Goal: Task Accomplishment & Management: Manage account settings

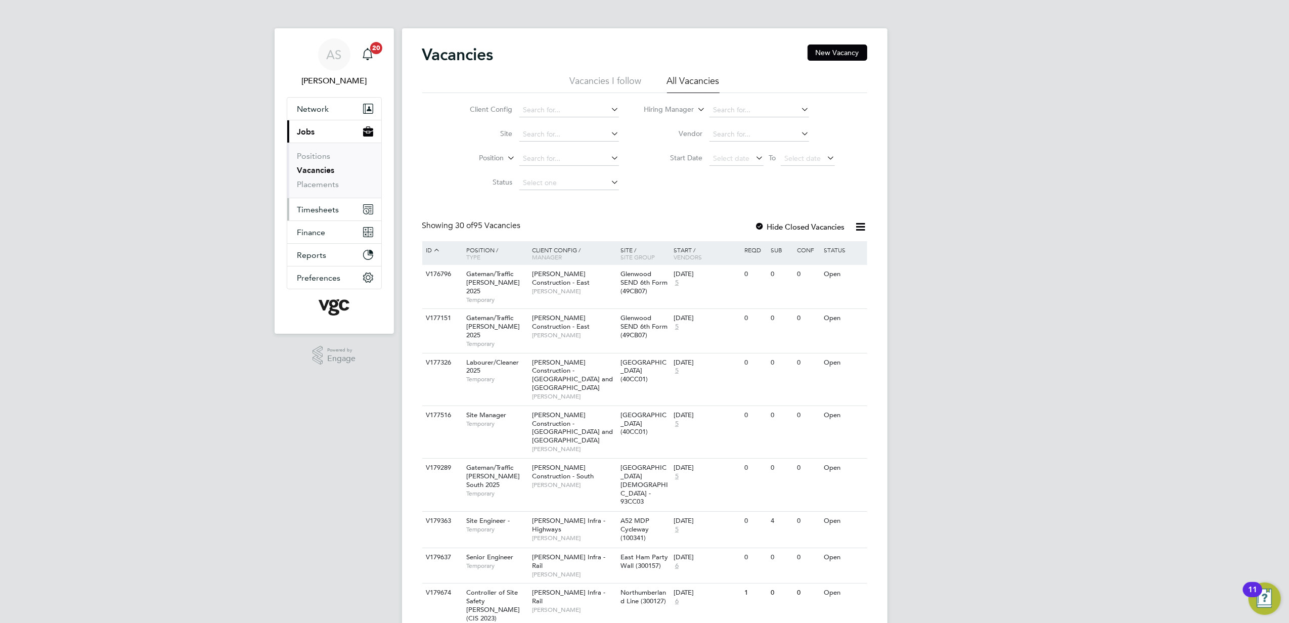
click at [322, 215] on button "Timesheets" at bounding box center [334, 209] width 94 height 22
click at [320, 195] on link "Expenses" at bounding box center [314, 193] width 34 height 10
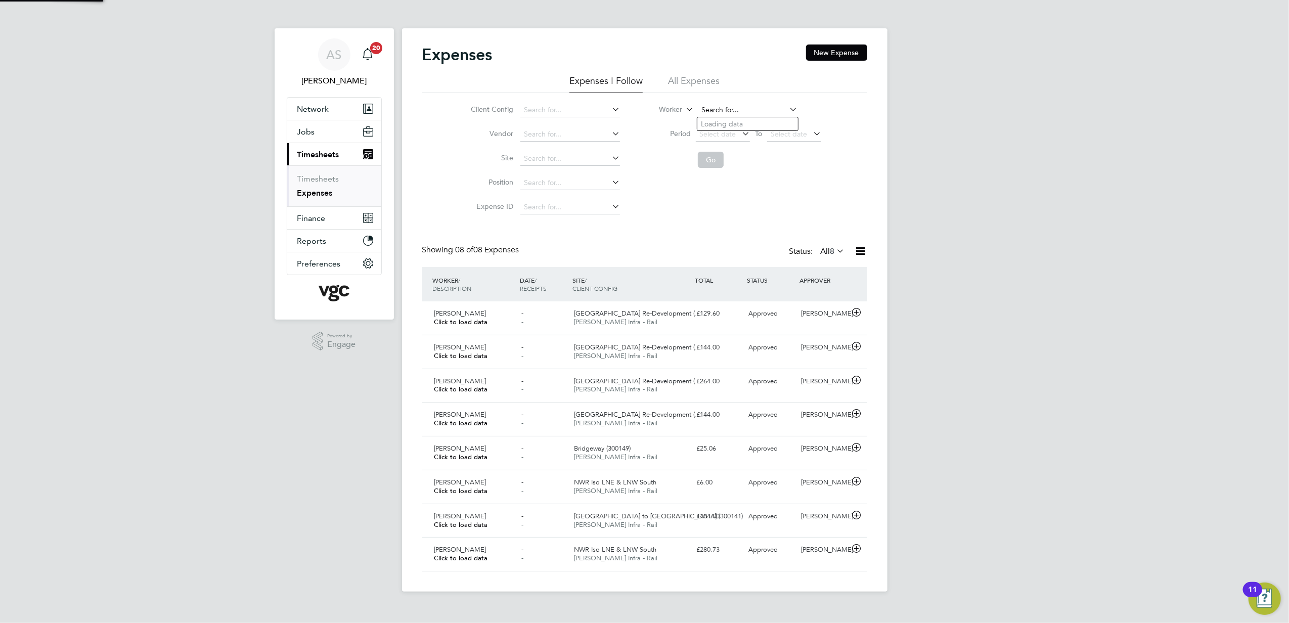
click at [731, 110] on input at bounding box center [748, 110] width 100 height 14
click at [780, 175] on li "[PERSON_NAME]" at bounding box center [759, 179] width 125 height 14
type input "[PERSON_NAME]"
click at [713, 158] on button "Go" at bounding box center [711, 160] width 26 height 16
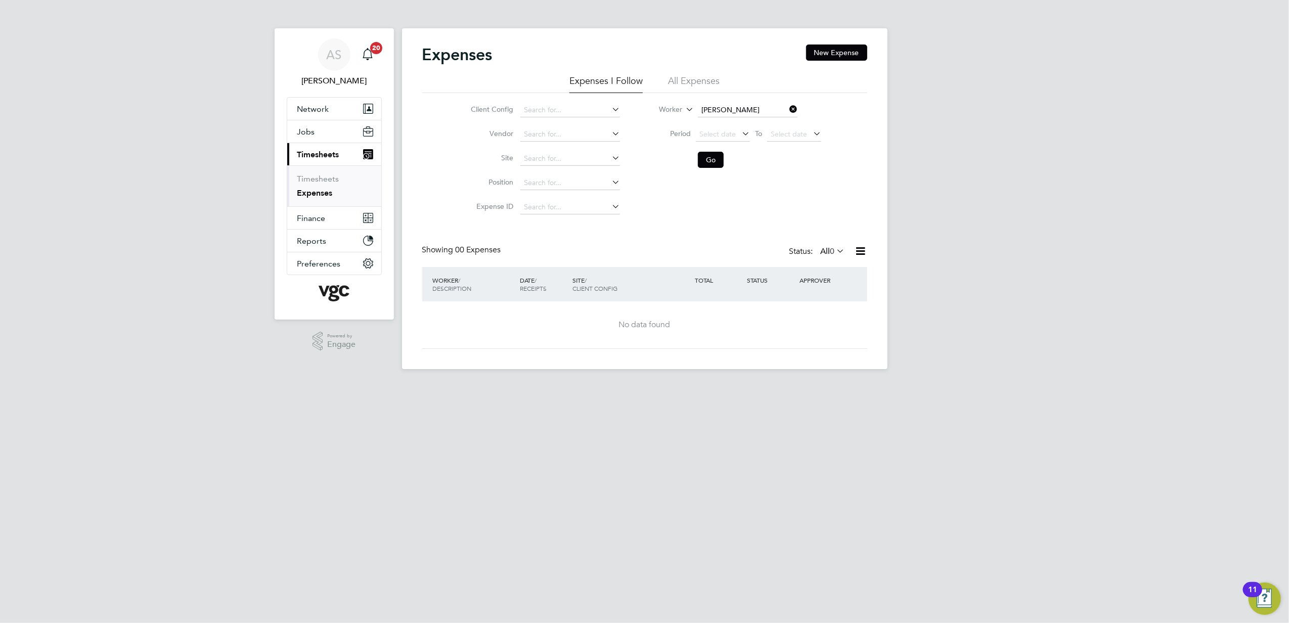
click at [832, 250] on span "0" at bounding box center [832, 251] width 5 height 10
click at [682, 241] on div "Expenses New Expense Expenses I Follow All Expenses Client Config Vendor Site P…" at bounding box center [644, 196] width 445 height 304
click at [787, 108] on icon at bounding box center [787, 109] width 0 height 14
click at [743, 103] on input at bounding box center [748, 110] width 100 height 14
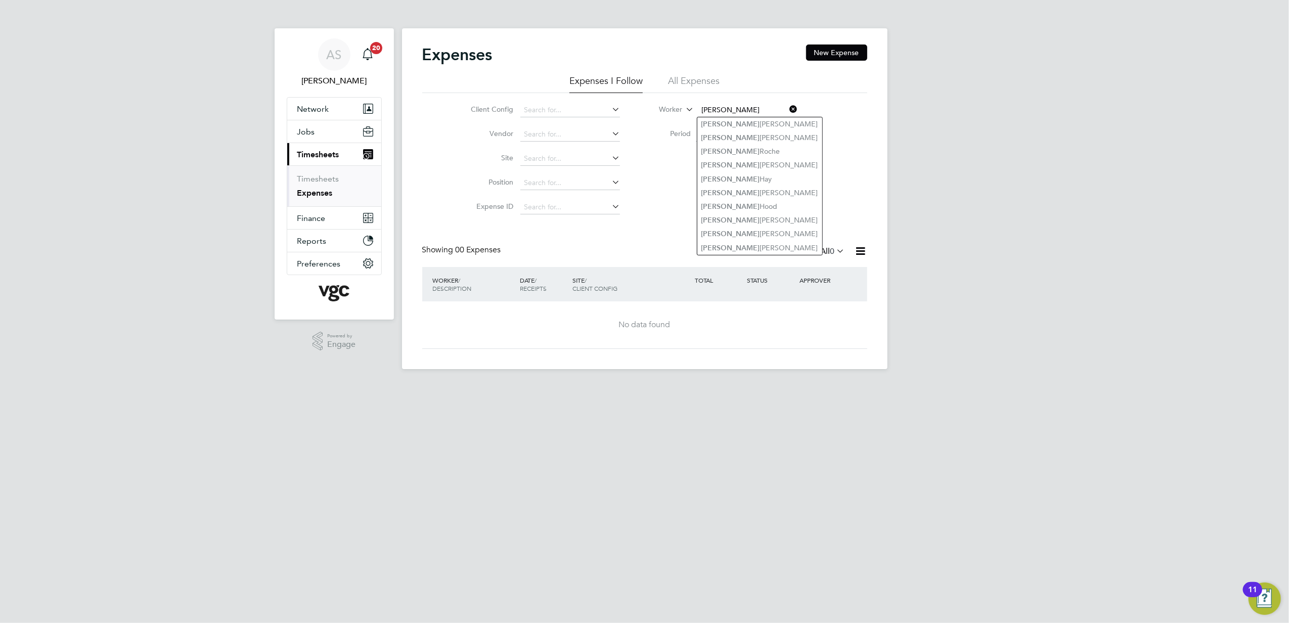
click at [745, 108] on input "[PERSON_NAME]" at bounding box center [748, 110] width 100 height 14
type input "hay"
click at [638, 241] on div "Expenses New Expense Expenses I Follow All Expenses Client Config Vendor Site P…" at bounding box center [644, 196] width 445 height 304
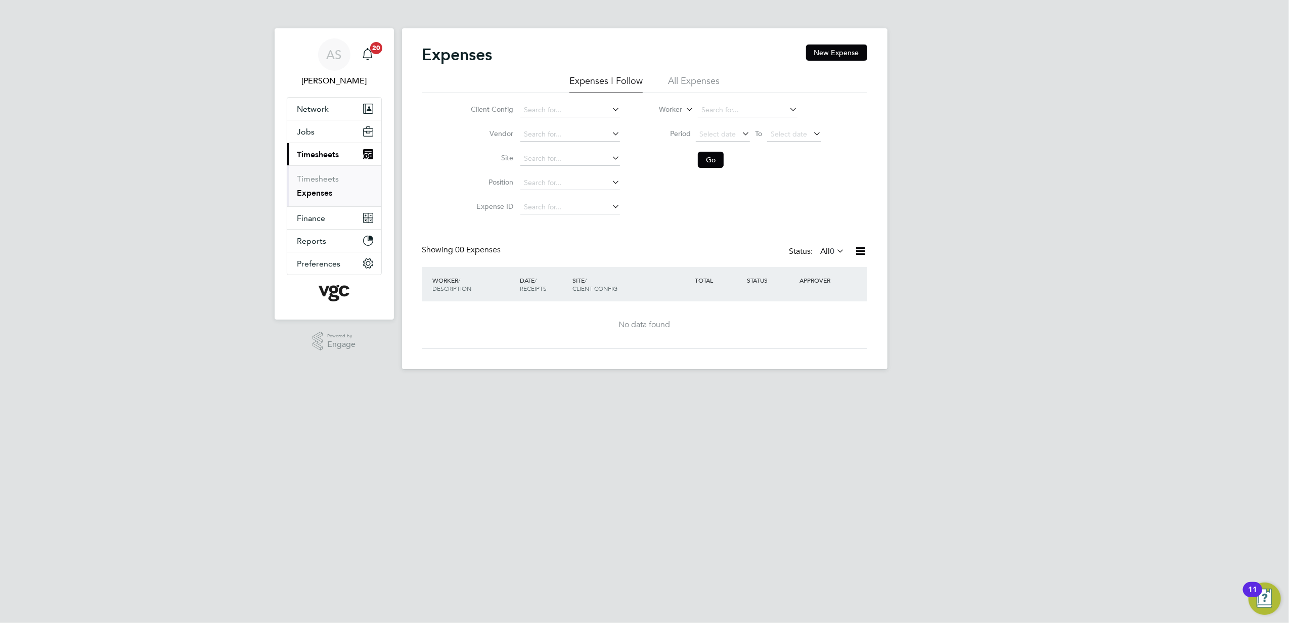
click at [704, 78] on li "All Expenses" at bounding box center [694, 84] width 52 height 18
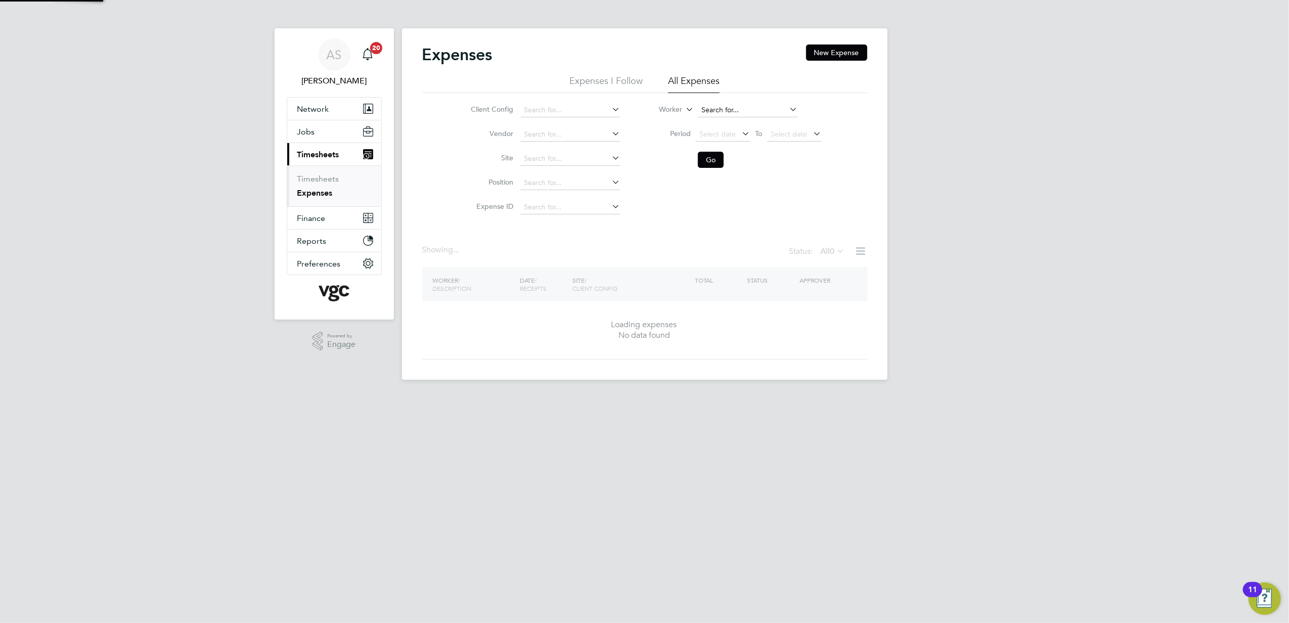
click at [737, 108] on input at bounding box center [748, 110] width 100 height 14
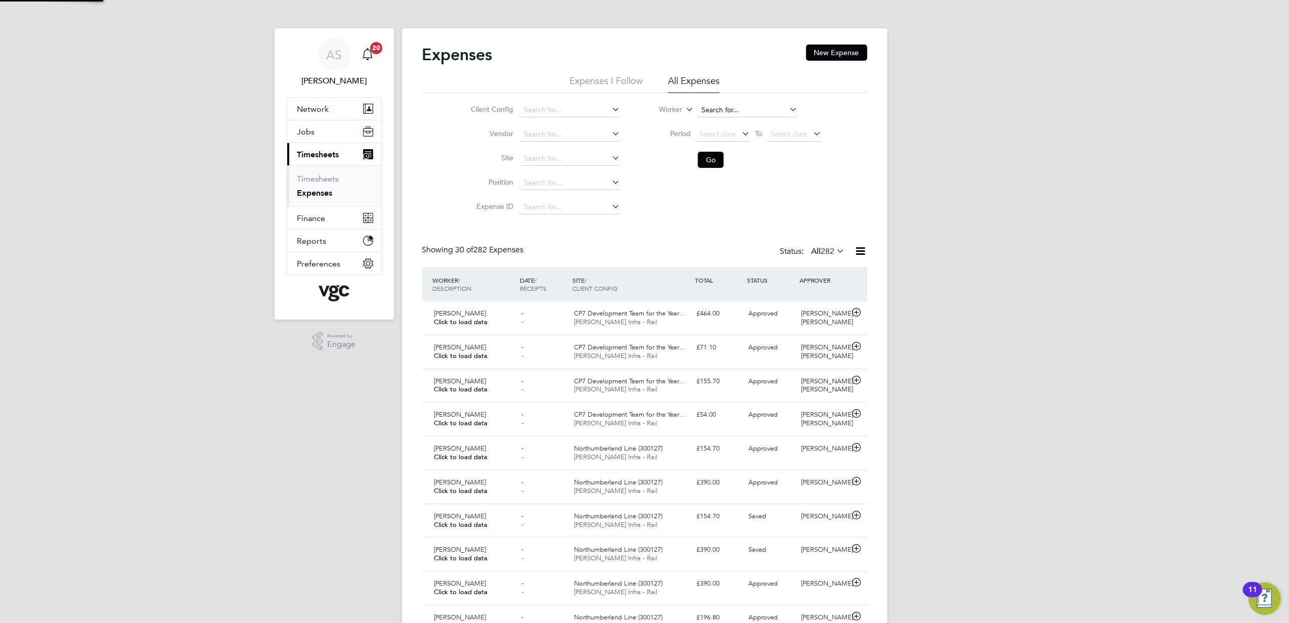
click at [768, 107] on input at bounding box center [748, 110] width 100 height 14
click at [755, 176] on li "[PERSON_NAME]" at bounding box center [759, 179] width 125 height 14
type input "[PERSON_NAME]"
click at [701, 158] on button "Go" at bounding box center [711, 160] width 26 height 16
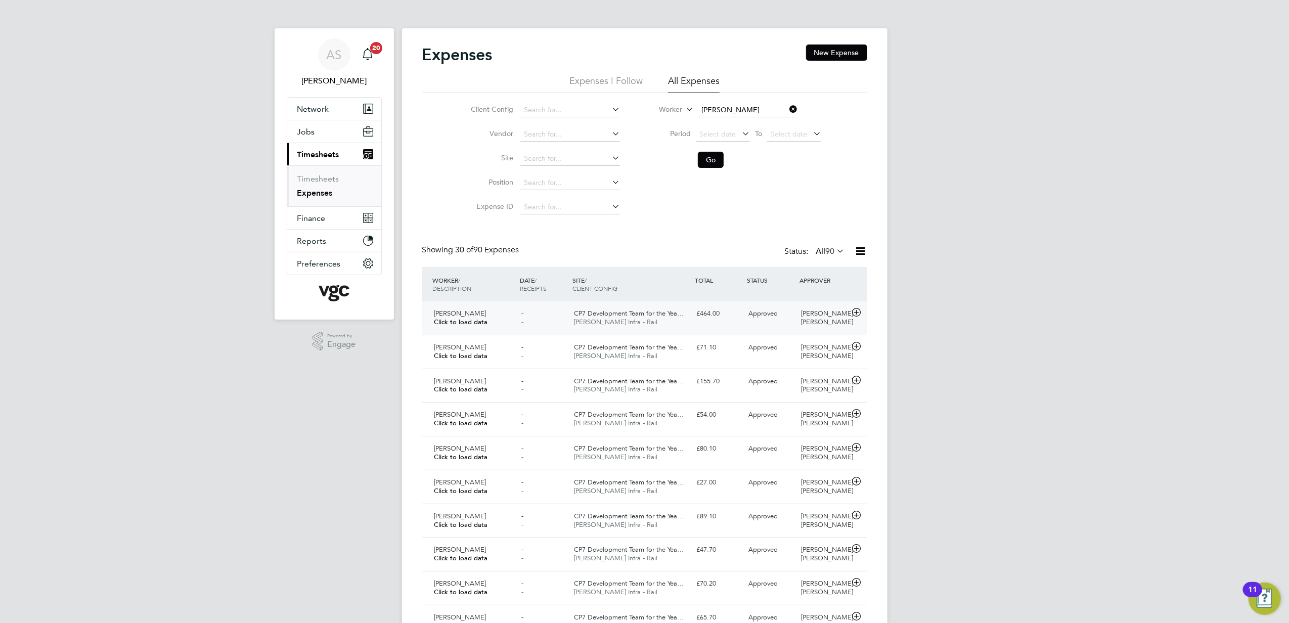
click at [504, 326] on div "[PERSON_NAME] Click to load data" at bounding box center [473, 317] width 87 height 25
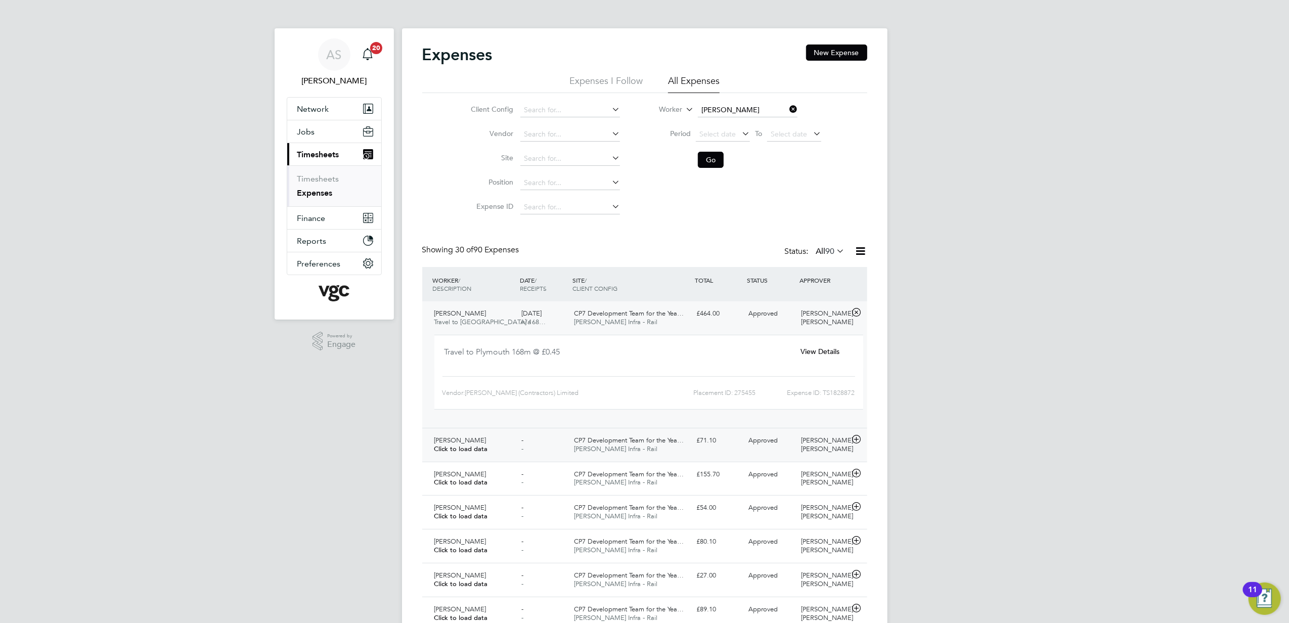
click at [493, 443] on div "[PERSON_NAME] Click to load data" at bounding box center [473, 444] width 87 height 25
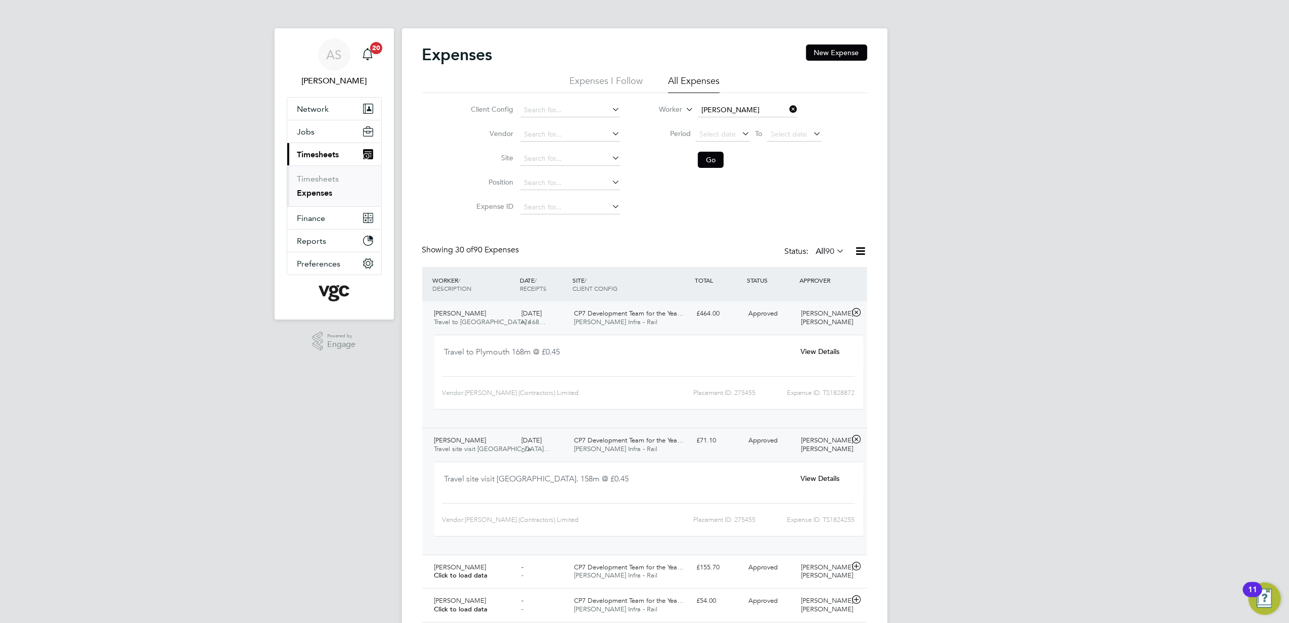
click at [815, 346] on div "View Details" at bounding box center [819, 351] width 65 height 17
click at [813, 349] on span "View Details" at bounding box center [819, 351] width 39 height 9
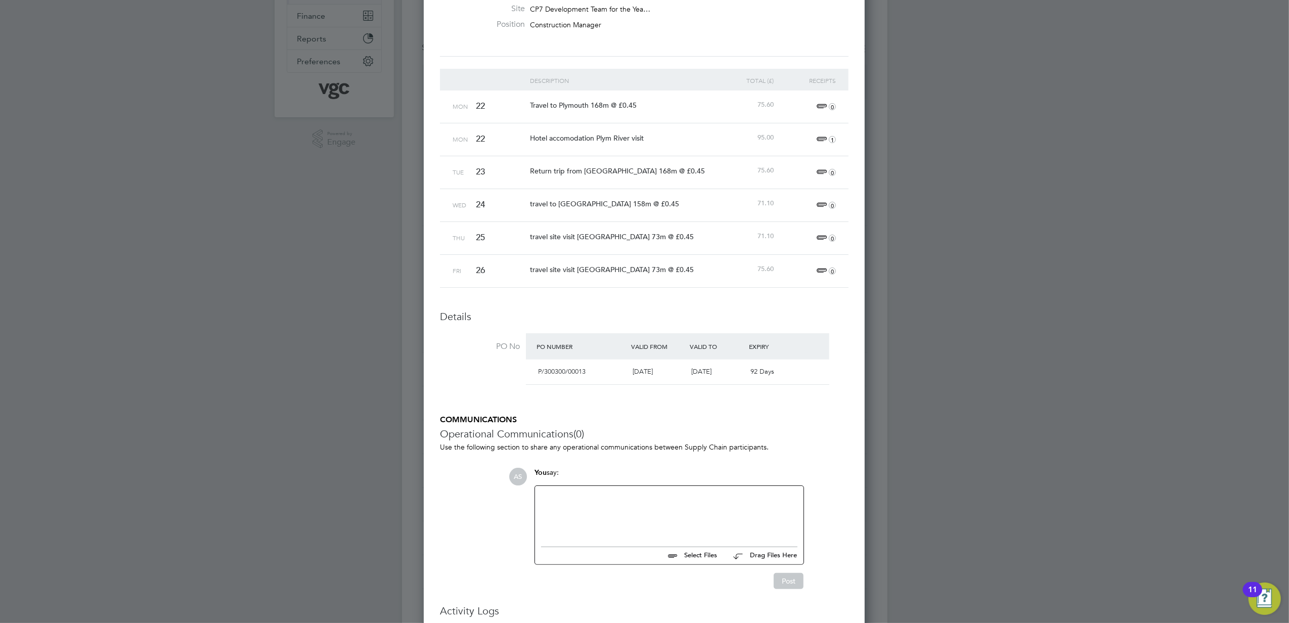
click at [1058, 308] on div at bounding box center [644, 311] width 1289 height 623
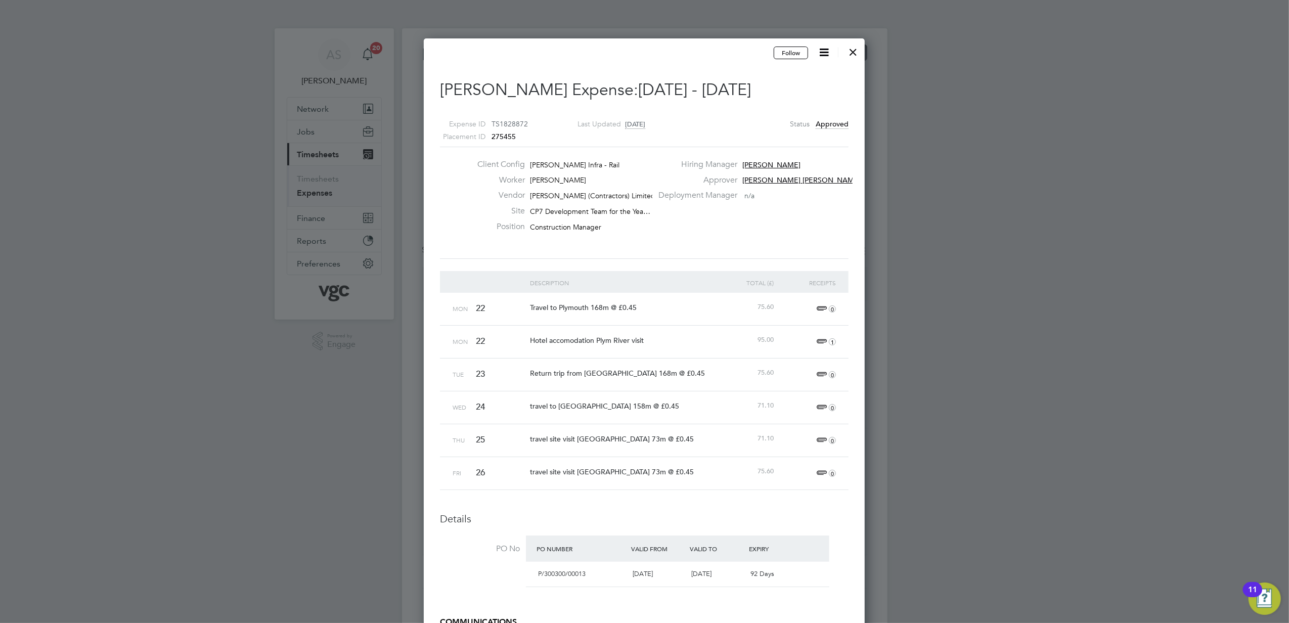
click at [820, 55] on icon at bounding box center [824, 52] width 13 height 13
click at [1052, 294] on div at bounding box center [644, 311] width 1289 height 623
